Goal: Find specific page/section: Find specific page/section

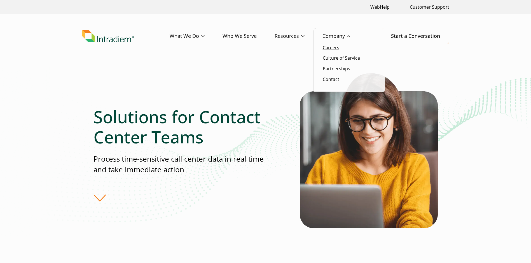
click at [335, 49] on link "Careers" at bounding box center [331, 48] width 17 height 6
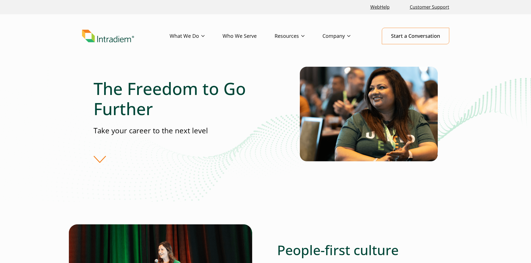
click at [99, 159] on div "The Freedom to Go Further Take your career to the next level" at bounding box center [197, 120] width 206 height 84
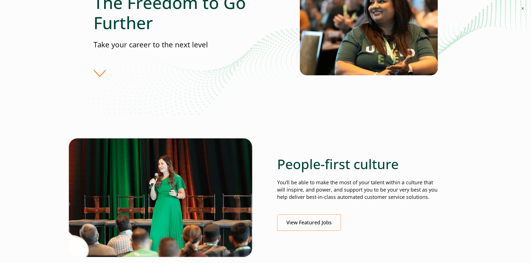
scroll to position [112, 0]
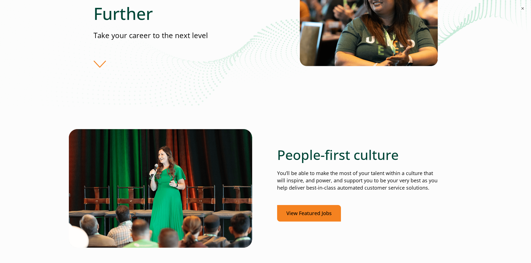
click at [327, 218] on link "View Featured Jobs" at bounding box center [309, 213] width 64 height 17
